Goal: Information Seeking & Learning: Learn about a topic

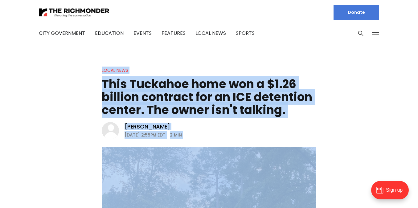
drag, startPoint x: 292, startPoint y: 87, endPoint x: 101, endPoint y: 69, distance: 191.7
drag, startPoint x: 101, startPoint y: 69, endPoint x: 156, endPoint y: 88, distance: 58.0
copy article "Lorem Ipsu Dolo Sitametc adip eli s $4.20 doeiusm temporin utl et DOL magnaaliq…"
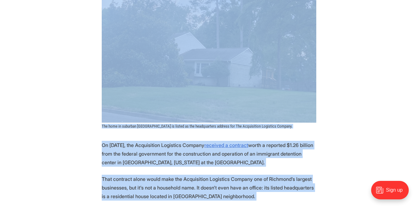
scroll to position [278, 0]
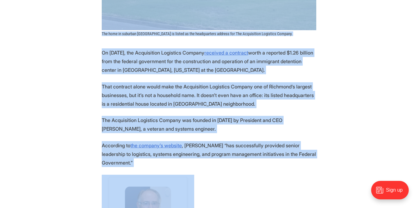
click at [225, 71] on p "On [DATE], the Acquisition Logistics Company received a contract worth a report…" at bounding box center [209, 61] width 215 height 26
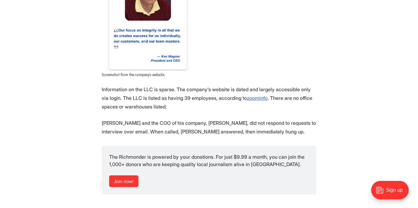
scroll to position [493, 0]
click at [189, 100] on p "Information on the LLC is sparse. The company’s website is dated and largely ac…" at bounding box center [209, 98] width 215 height 26
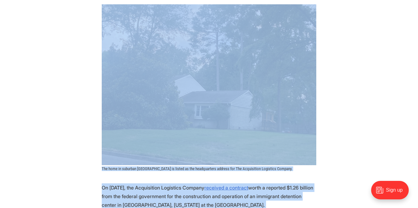
scroll to position [0, 0]
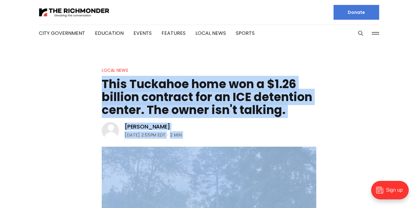
drag, startPoint x: 261, startPoint y: 122, endPoint x: 103, endPoint y: 88, distance: 162.1
drag, startPoint x: 103, startPoint y: 88, endPoint x: 169, endPoint y: 101, distance: 67.1
copy article "Lore Ipsumdol sita con a $4.10 elitsed doeiusmo tem in UTL etdolorem aliqua. En…"
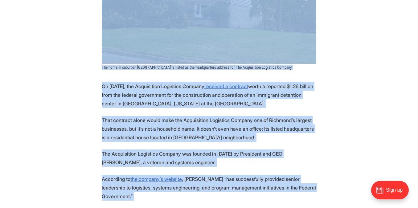
scroll to position [247, 0]
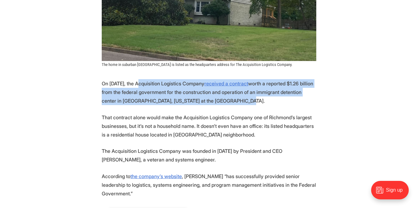
drag, startPoint x: 215, startPoint y: 100, endPoint x: 136, endPoint y: 85, distance: 80.1
click at [136, 85] on p "On [DATE], the Acquisition Logistics Company received a contract worth a report…" at bounding box center [209, 92] width 215 height 26
drag, startPoint x: 136, startPoint y: 85, endPoint x: 158, endPoint y: 93, distance: 23.2
copy p "Acquisition Logistics Company received a contract worth a reported $1.26 billio…"
